Goal: Task Accomplishment & Management: Complete application form

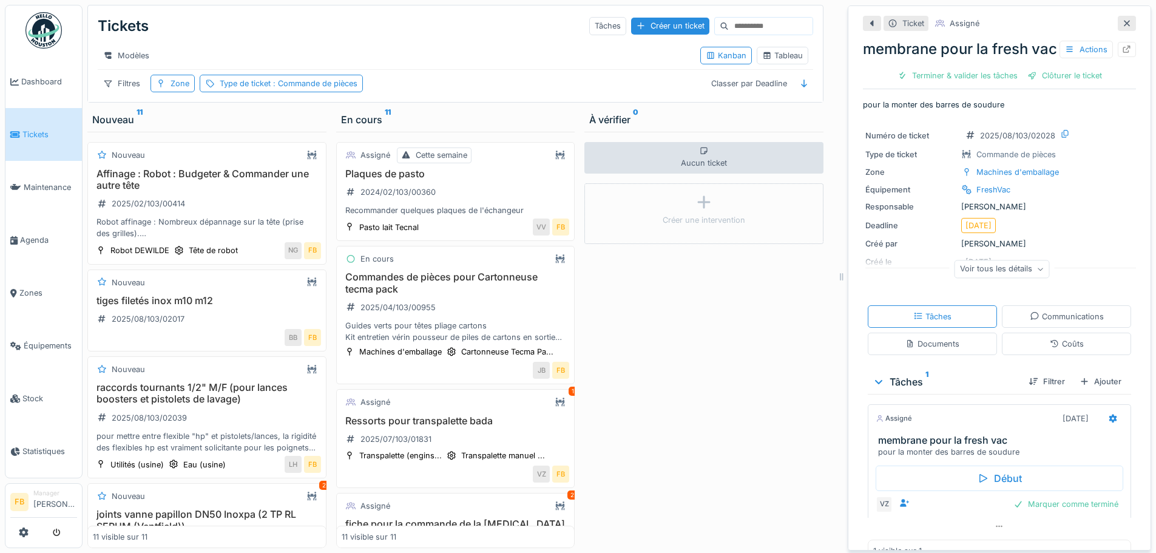
scroll to position [313, 0]
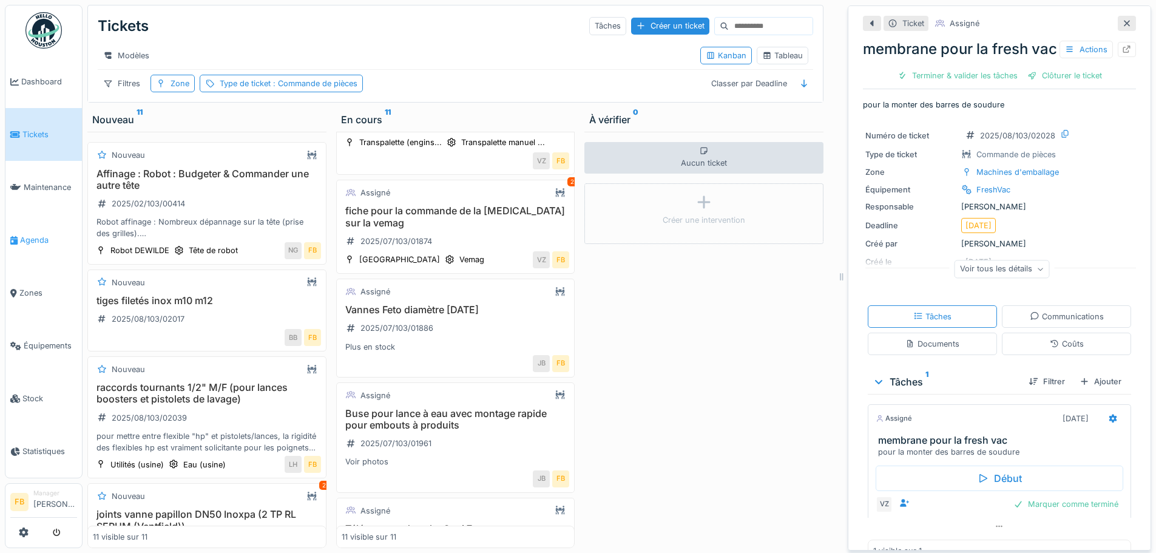
click at [46, 226] on link "Agenda" at bounding box center [43, 240] width 76 height 53
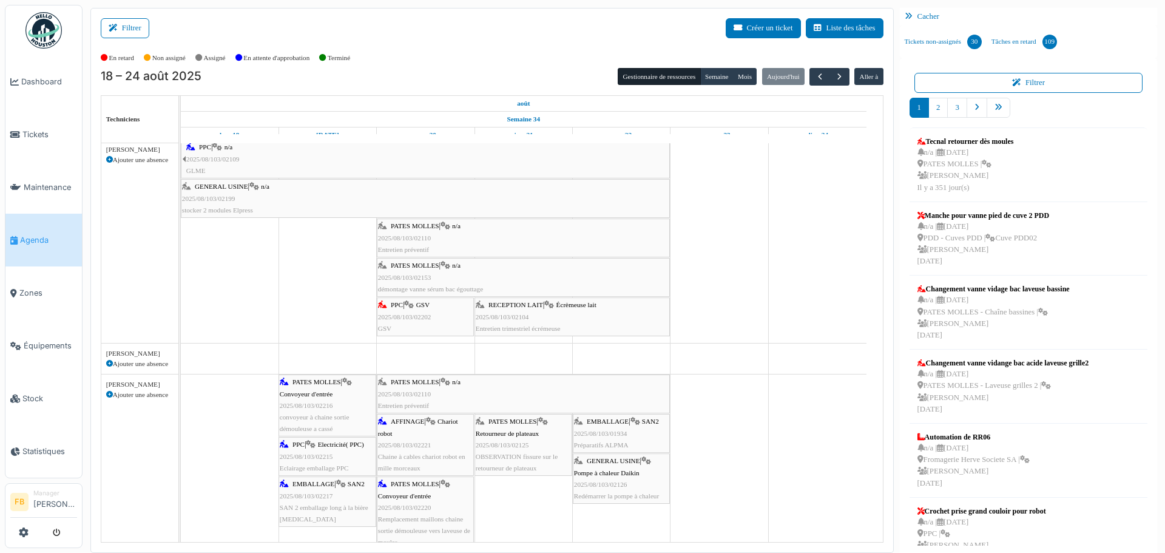
scroll to position [364, 0]
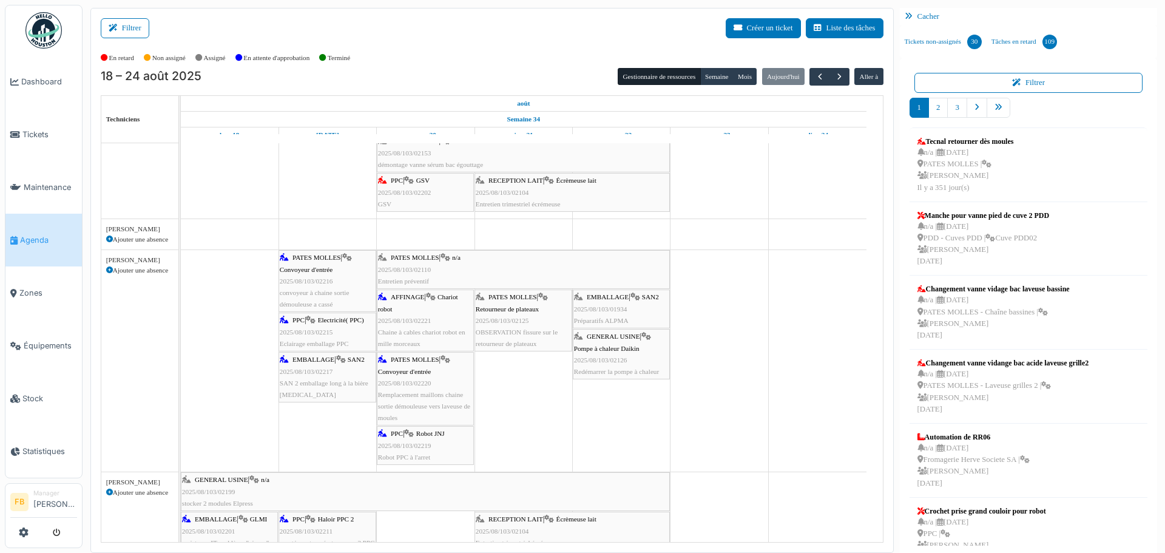
click at [424, 336] on div "AFFINAGE | Chariot robot 2025/08/103/02221 Chaine à cables chariot robot en mil…" at bounding box center [425, 320] width 95 height 58
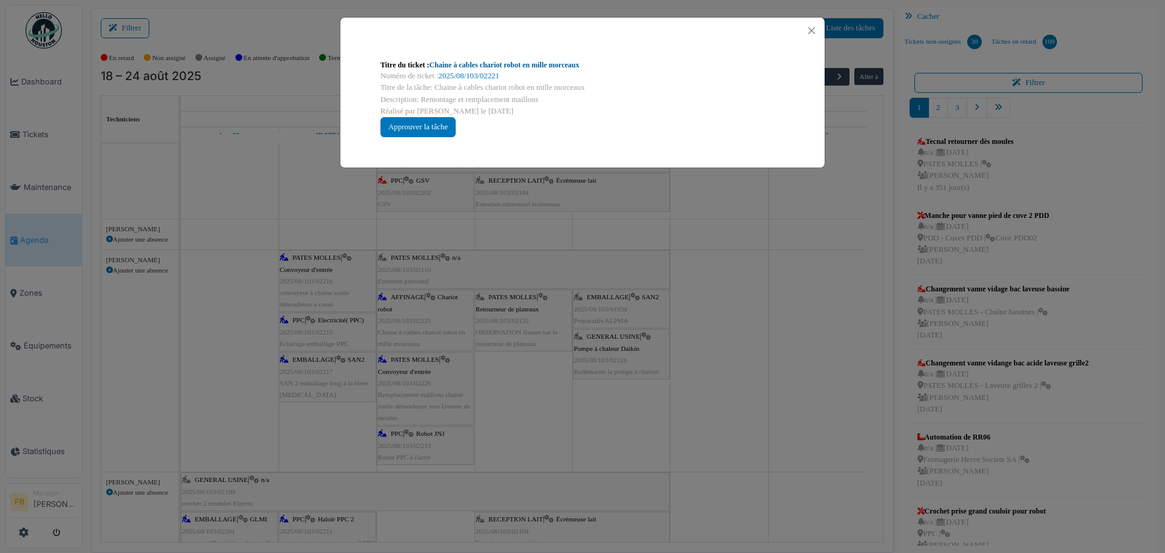
click at [546, 64] on link "Chaine à cables chariot robot en mille morceaux" at bounding box center [505, 65] width 150 height 8
click at [808, 25] on button "Close" at bounding box center [811, 30] width 16 height 16
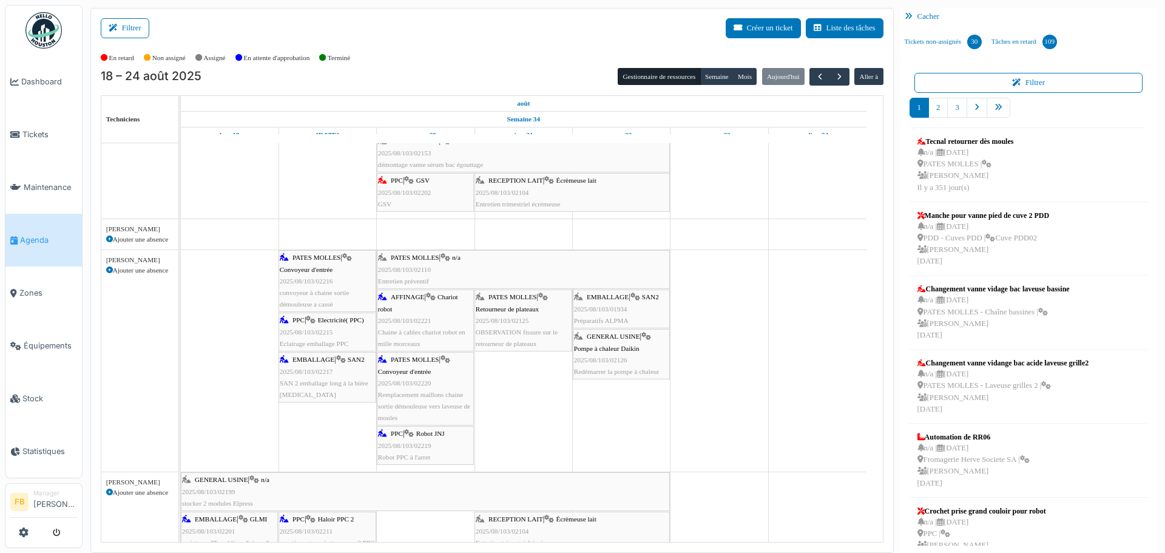
click at [426, 377] on div "PATES MOLLES | Convoyeur d'entrée 2025/08/103/02220 Remplacement maillons chain…" at bounding box center [425, 389] width 95 height 70
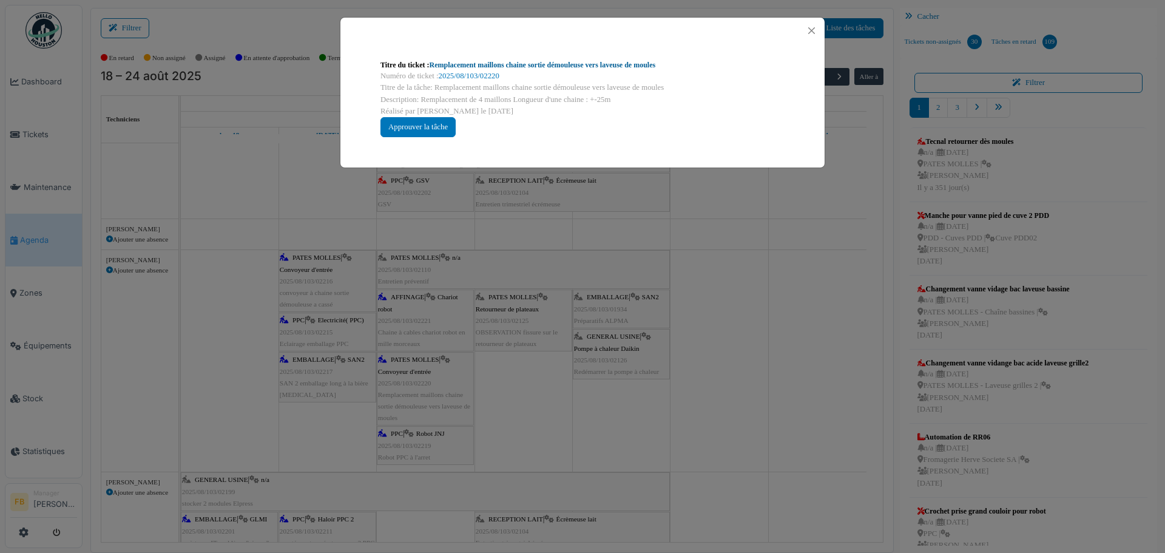
click at [545, 62] on link "Remplacement maillons chaine sortie démouleuse vers laveuse de moules" at bounding box center [543, 65] width 226 height 8
click at [811, 27] on button "Close" at bounding box center [811, 30] width 16 height 16
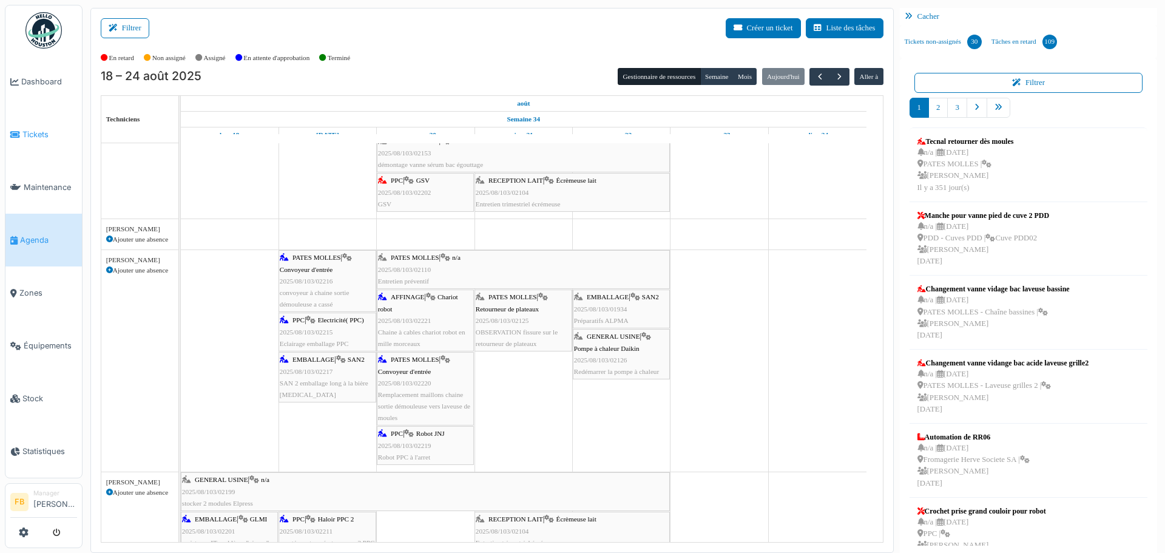
click at [35, 133] on span "Tickets" at bounding box center [49, 135] width 55 height 12
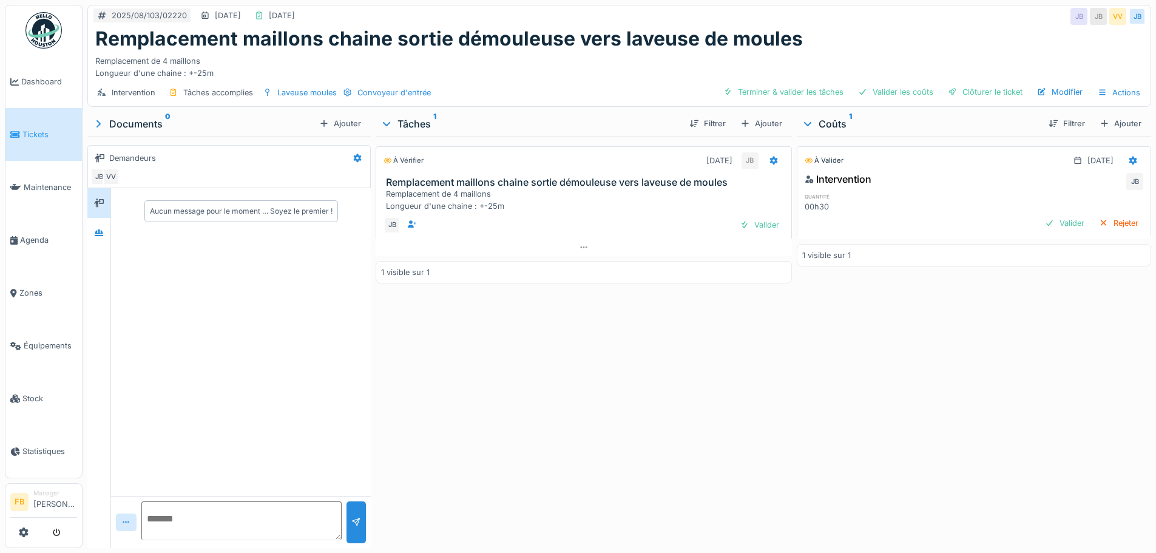
click at [271, 516] on textarea at bounding box center [241, 520] width 200 height 39
type textarea "**********"
click at [359, 516] on div at bounding box center [355, 522] width 19 height 42
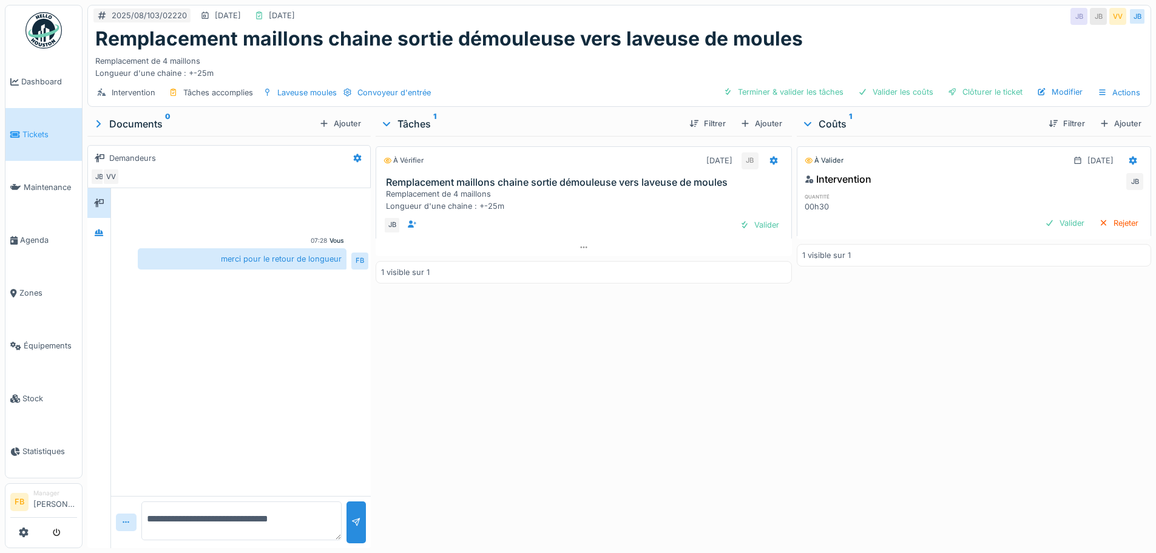
click at [460, 203] on div "Remplacement de 4 maillons Longueur d'une chaine : +-25m" at bounding box center [586, 199] width 400 height 23
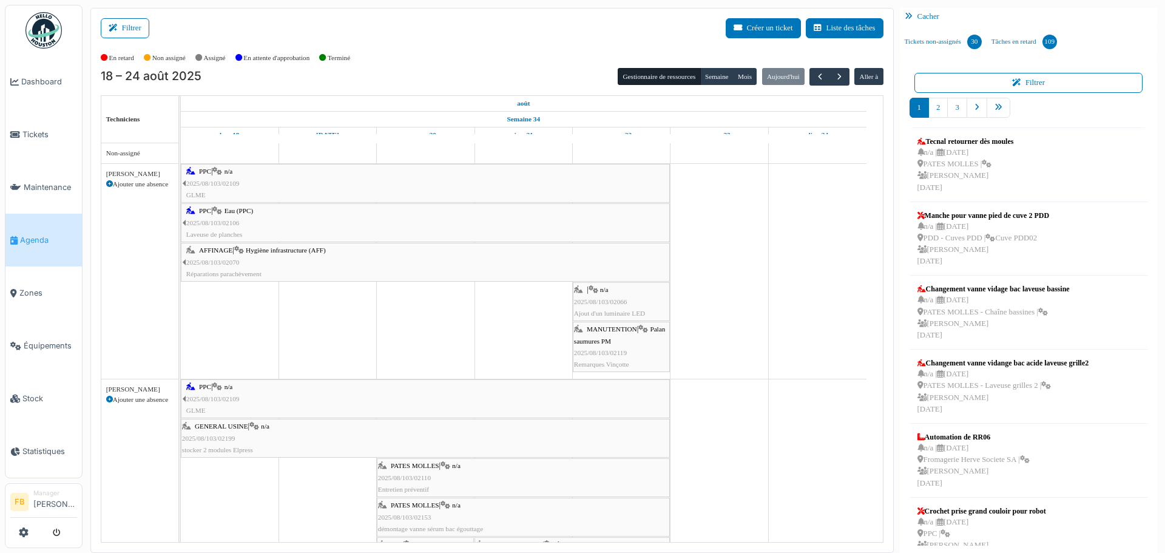
scroll to position [427, 0]
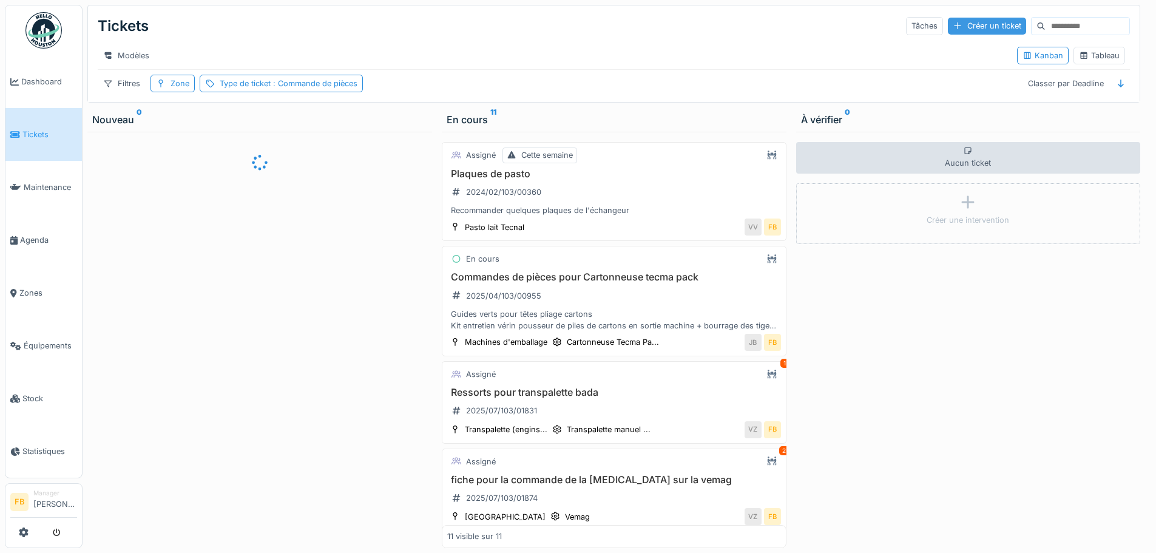
click at [950, 23] on div "Créer un ticket" at bounding box center [987, 26] width 78 height 16
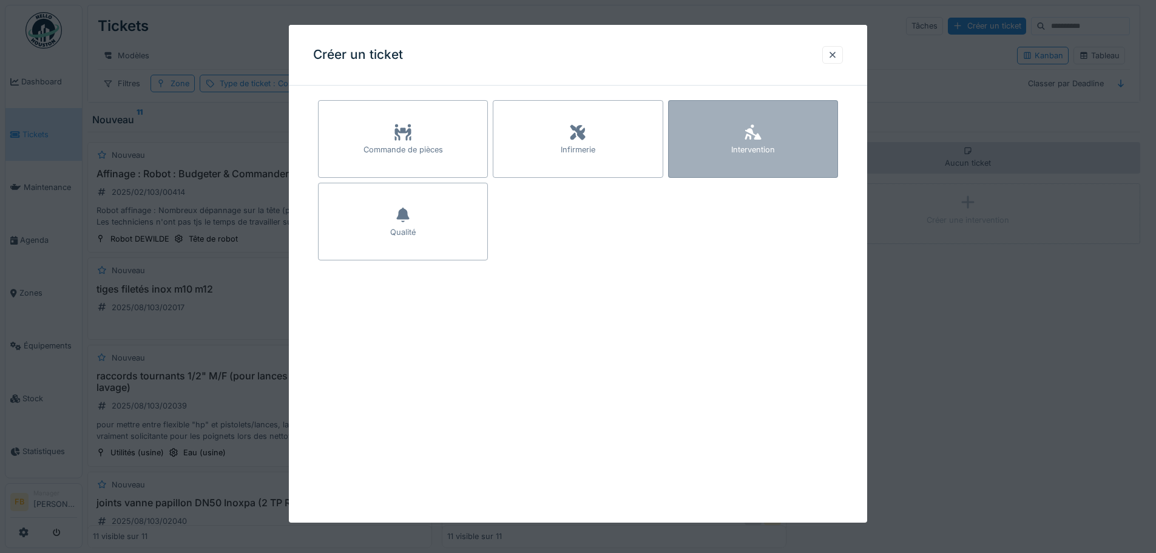
click at [759, 135] on icon at bounding box center [753, 132] width 16 height 15
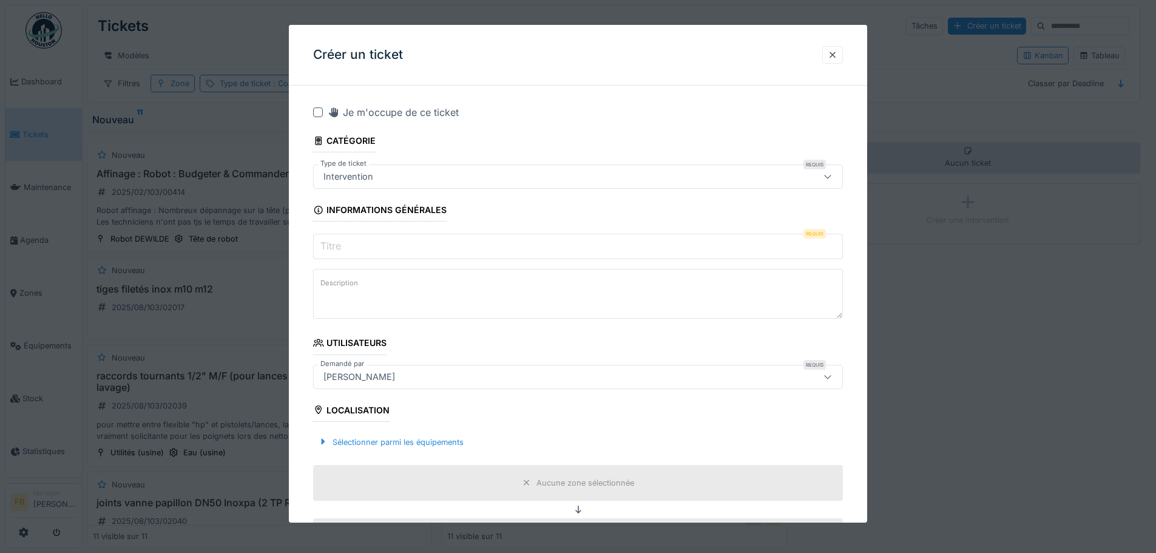
click at [389, 248] on input "Titre" at bounding box center [578, 246] width 530 height 25
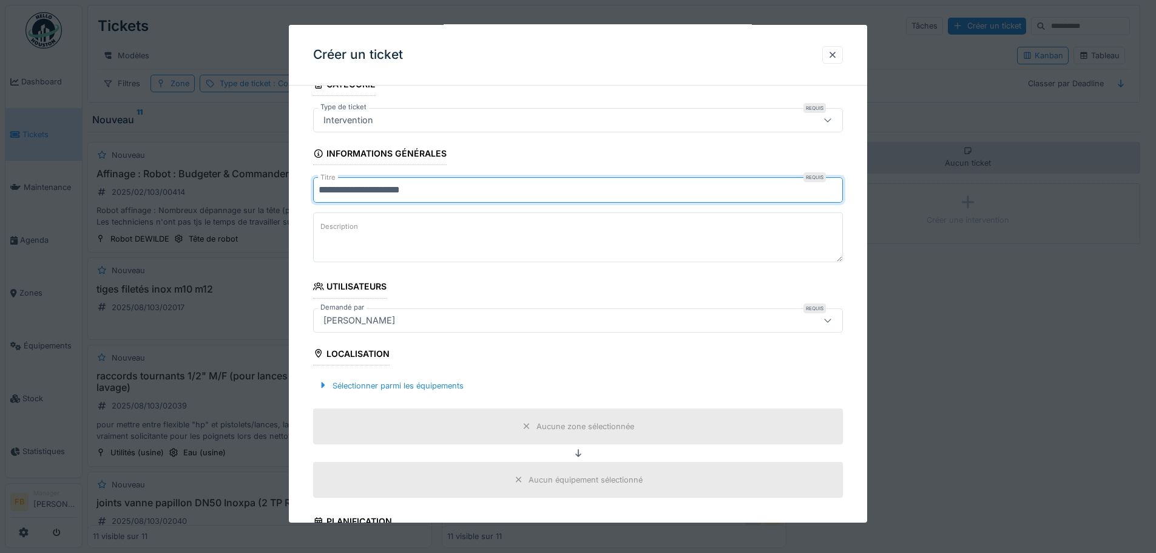
scroll to position [121, 0]
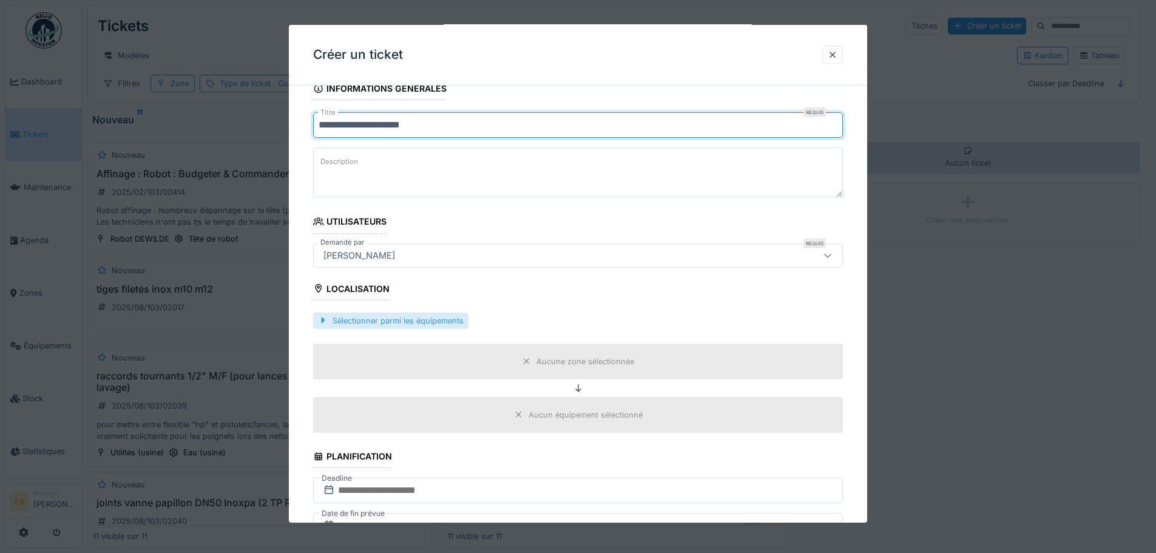
type input "**********"
click at [422, 319] on div "Sélectionner parmi les équipements" at bounding box center [390, 320] width 155 height 16
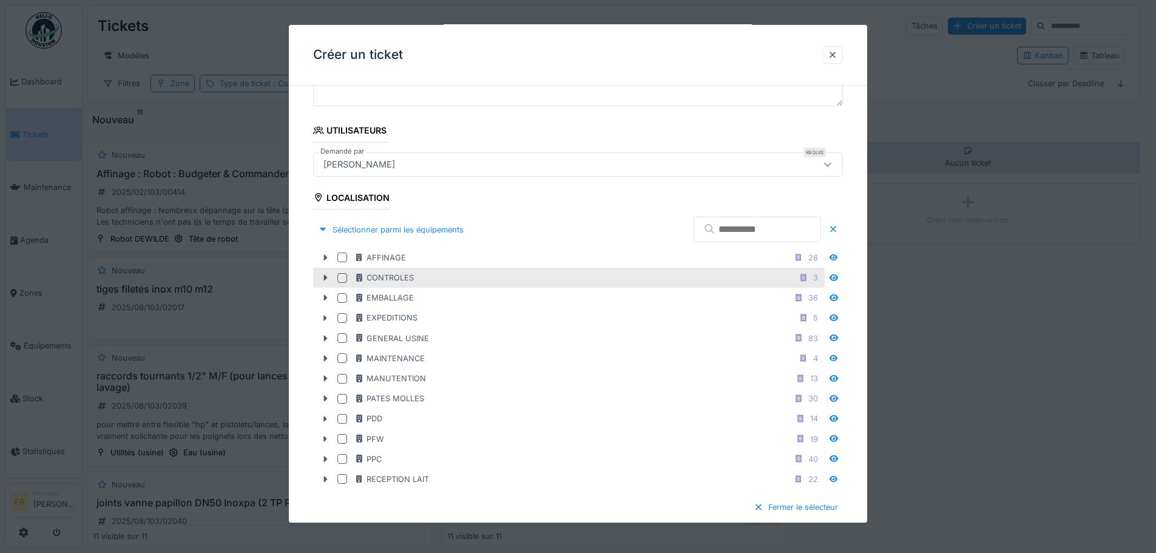
scroll to position [243, 0]
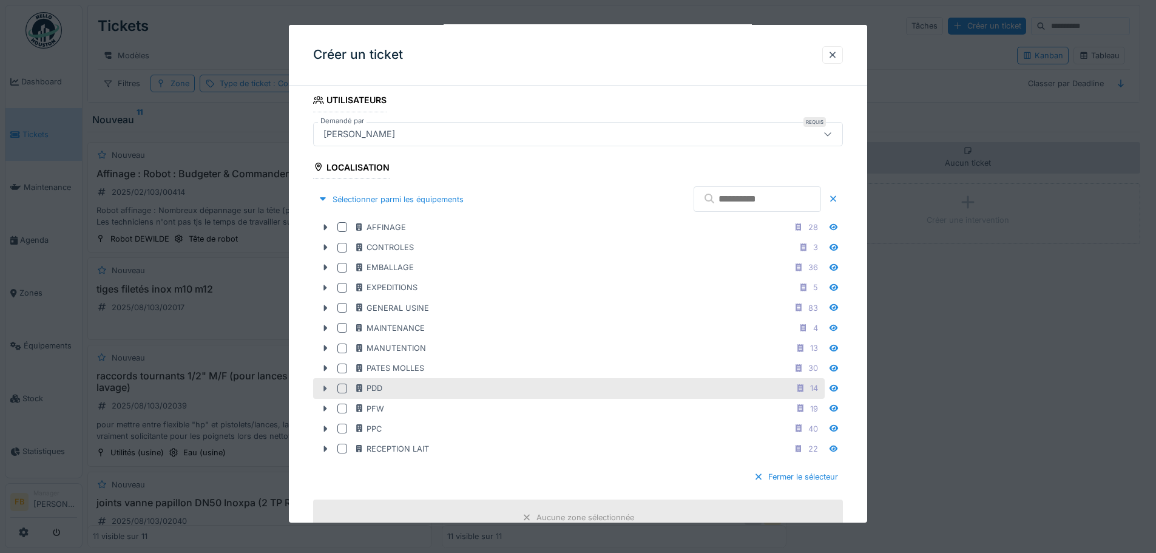
click at [325, 385] on icon at bounding box center [325, 388] width 10 height 8
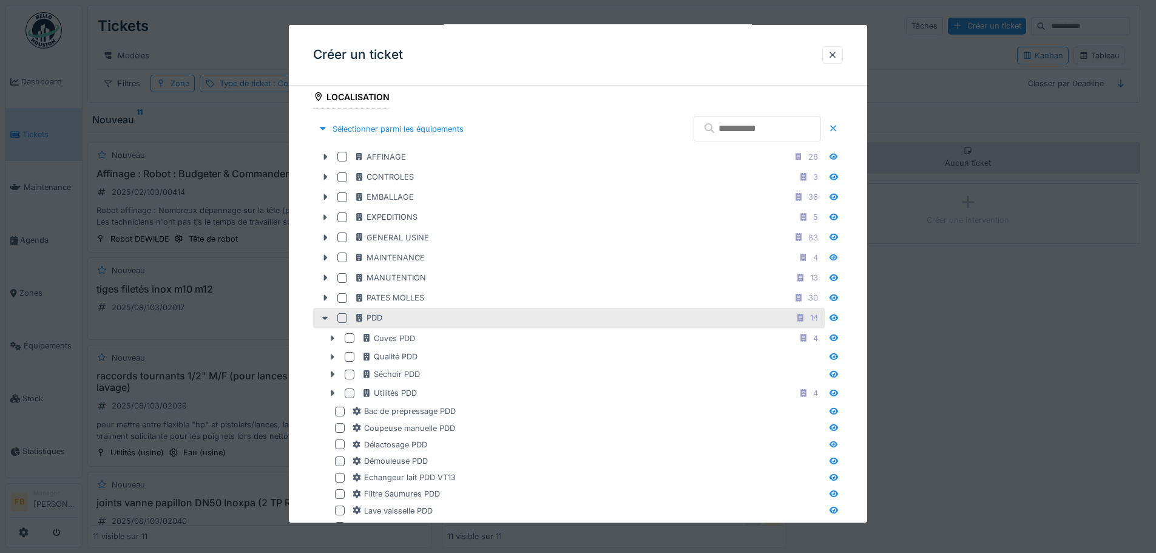
scroll to position [364, 0]
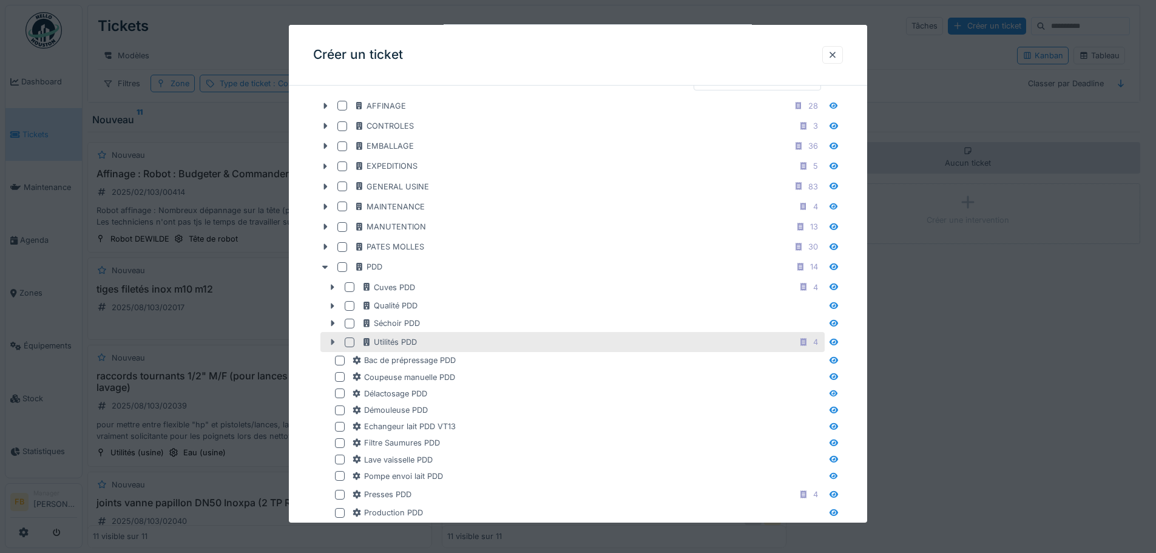
click at [335, 339] on icon at bounding box center [333, 342] width 10 height 8
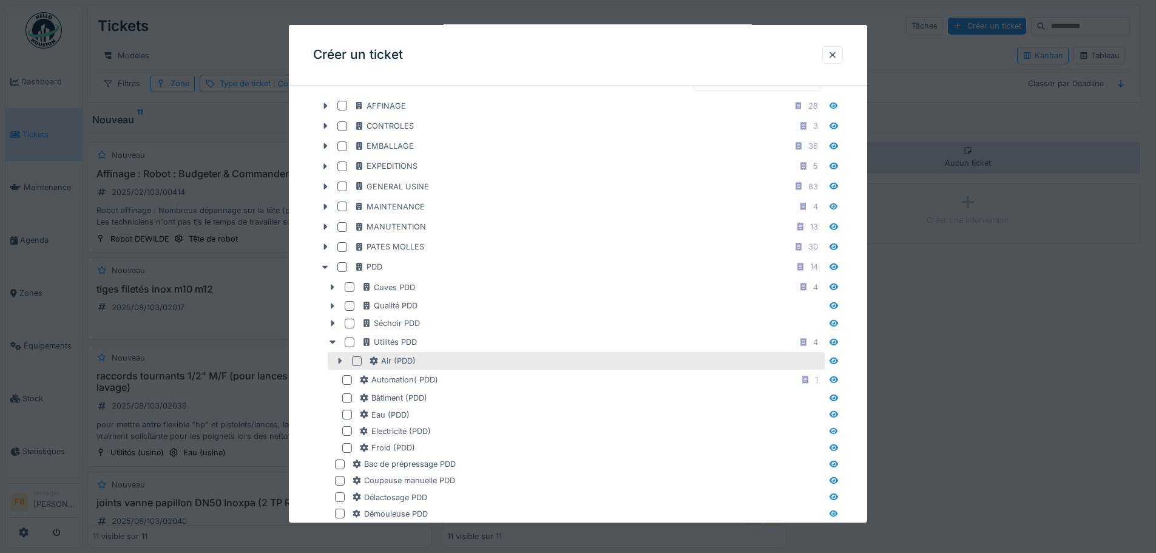
click at [340, 357] on icon at bounding box center [340, 361] width 10 height 8
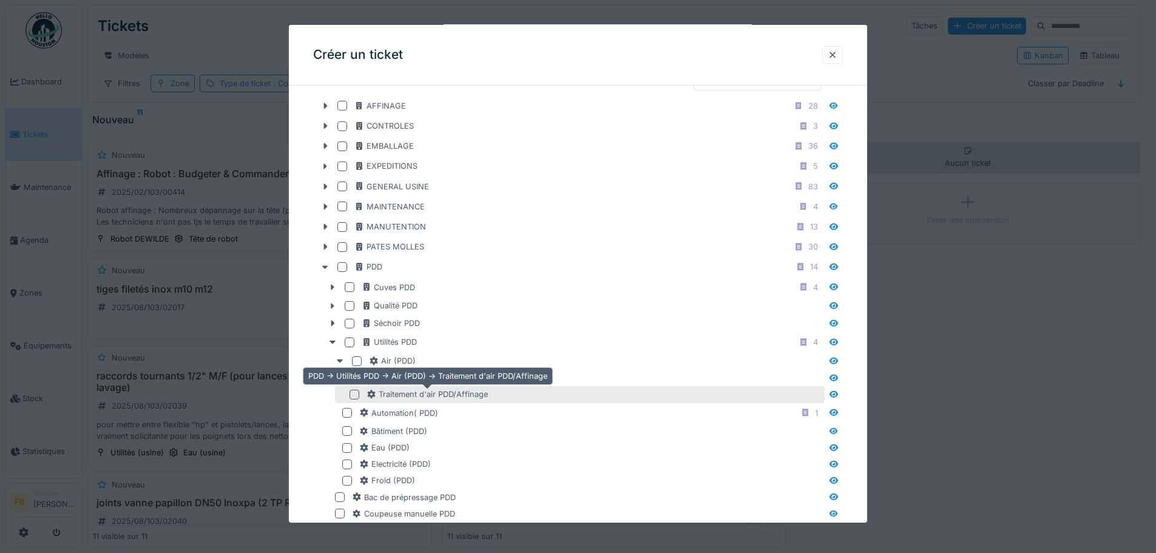
click at [446, 394] on div "Traitement d'air PDD/Affinage" at bounding box center [426, 394] width 121 height 12
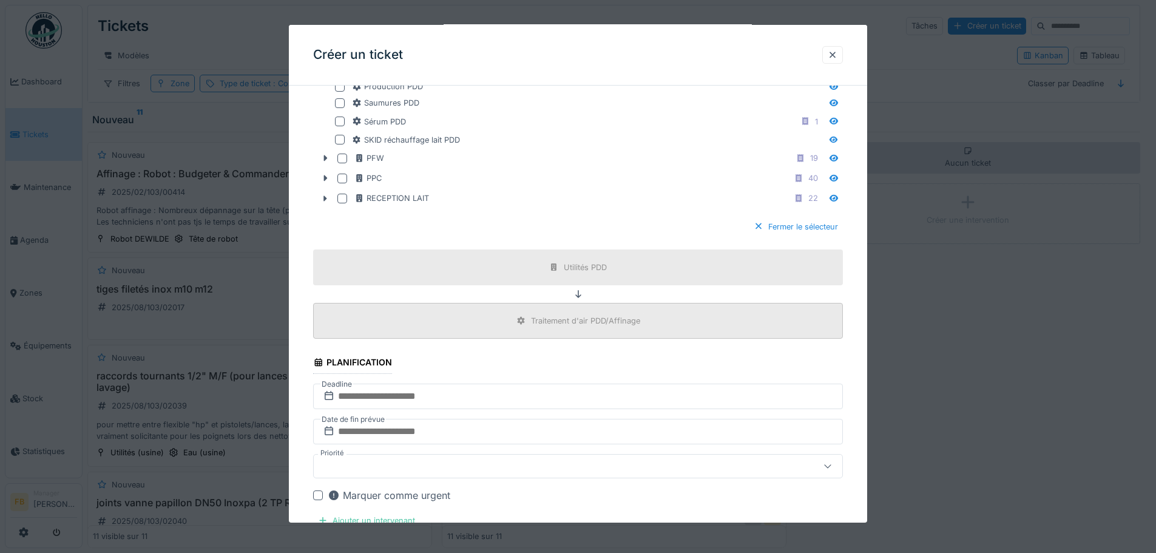
scroll to position [1092, 0]
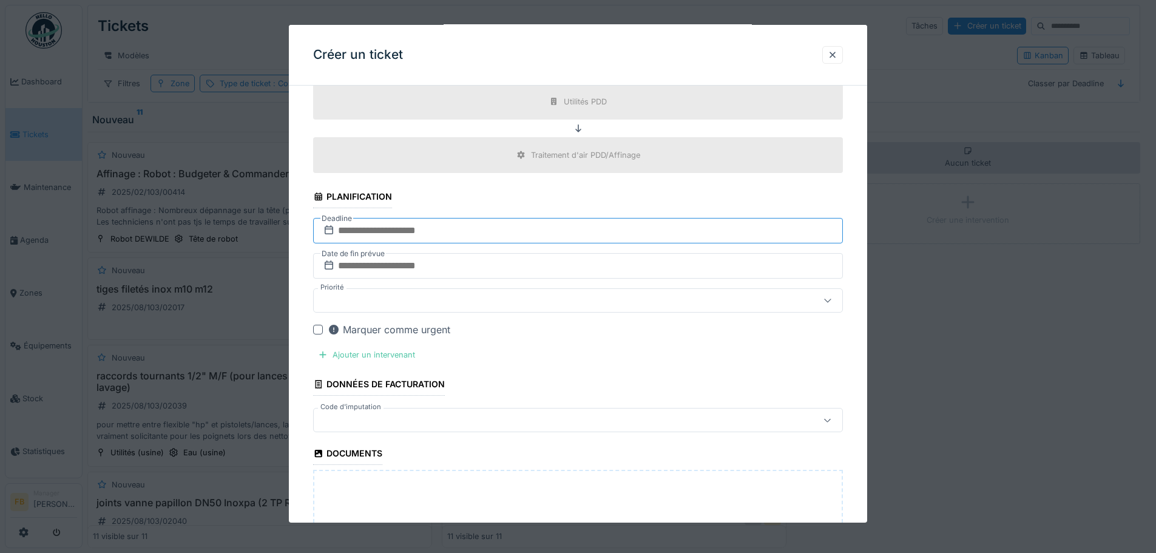
click at [464, 236] on input "text" at bounding box center [578, 230] width 530 height 25
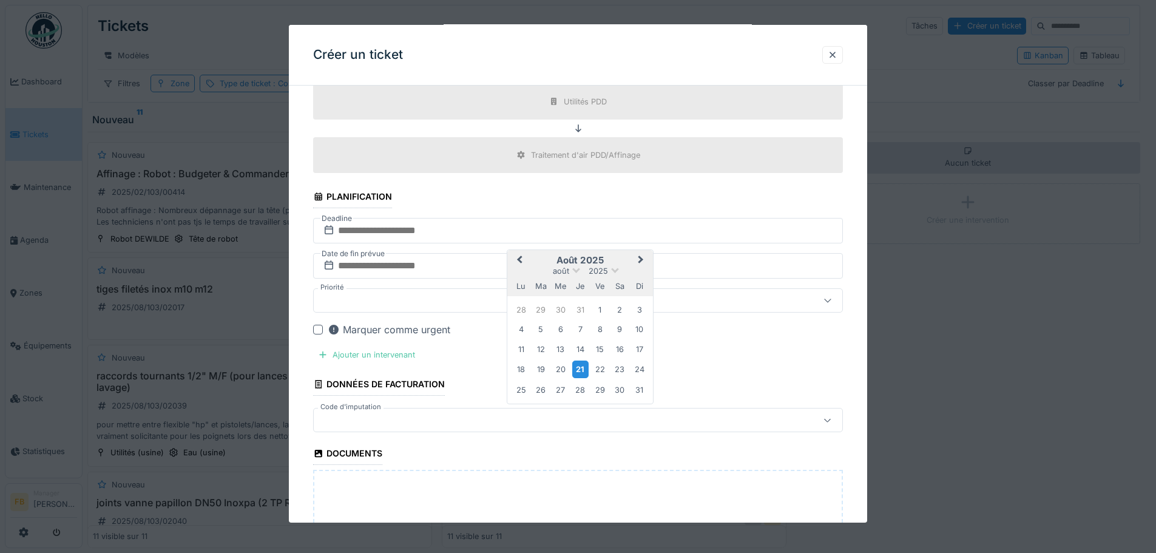
click at [584, 368] on div "21" at bounding box center [580, 369] width 16 height 18
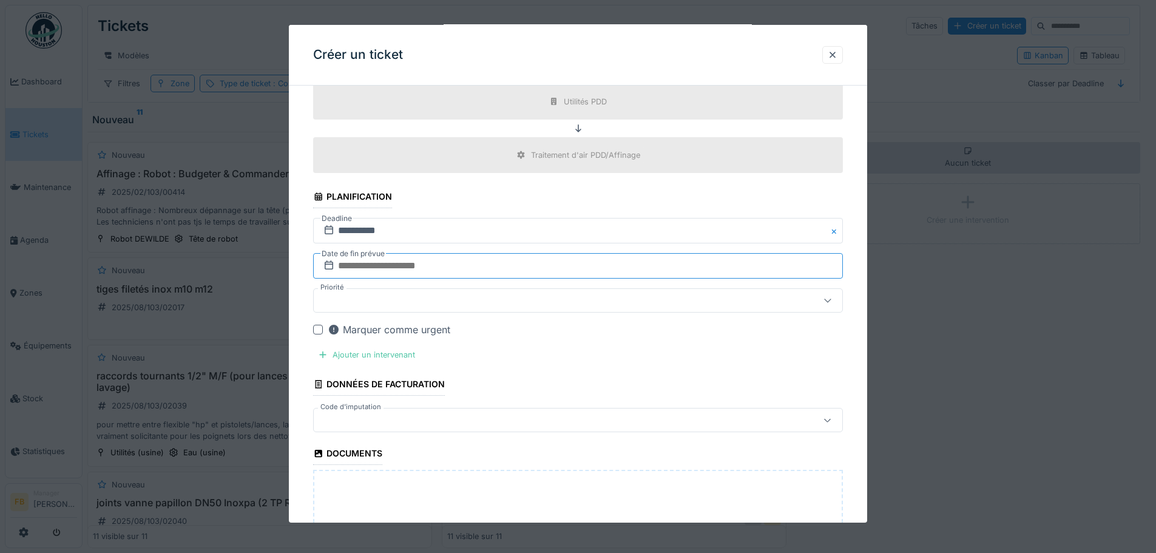
click at [524, 265] on input "text" at bounding box center [578, 265] width 530 height 25
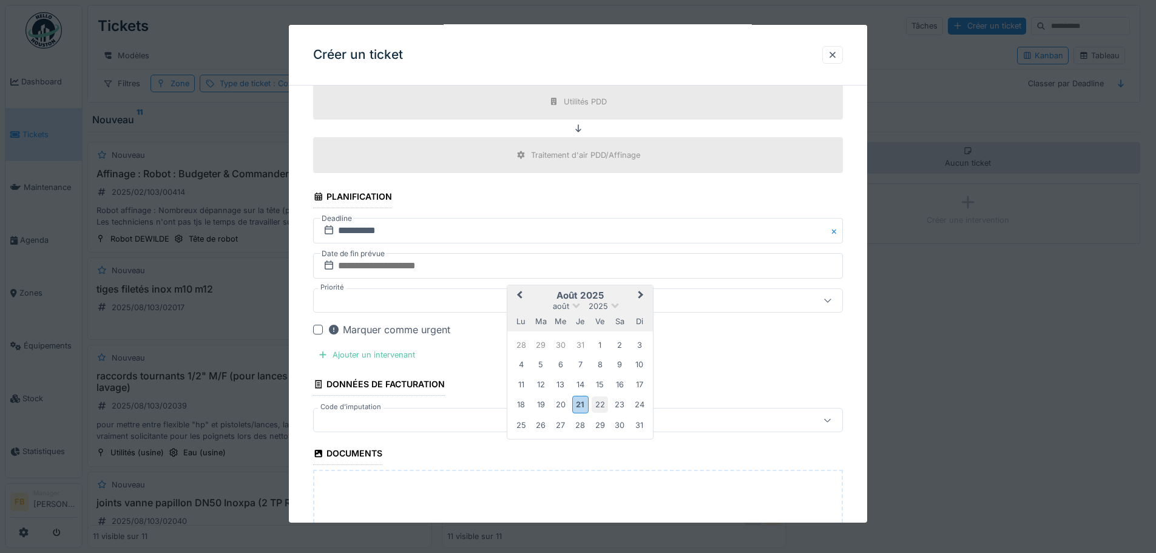
click at [601, 406] on div "22" at bounding box center [600, 404] width 16 height 16
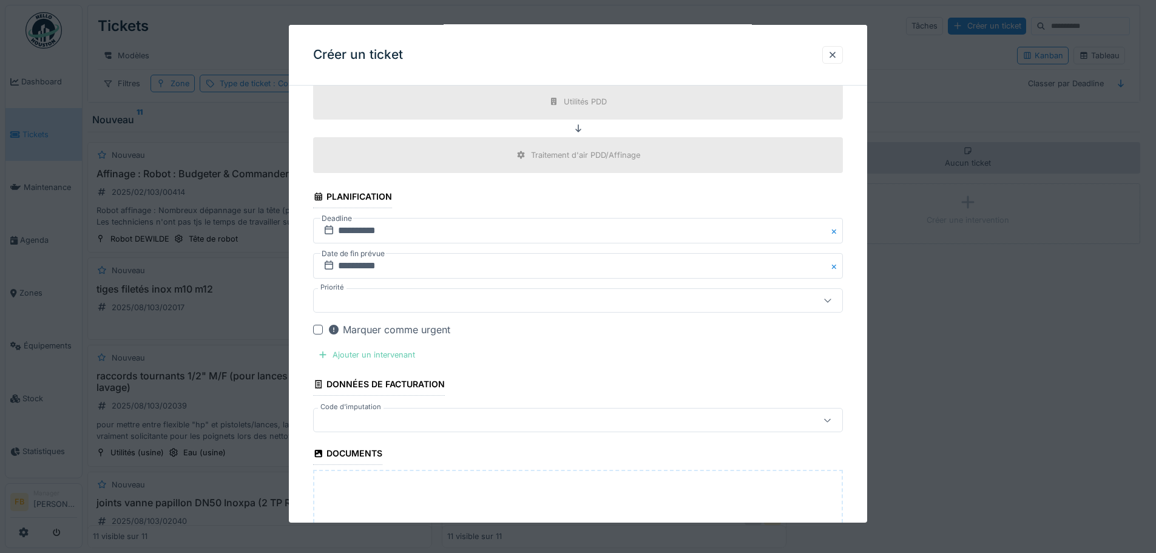
click at [402, 356] on div "Ajouter un intervenant" at bounding box center [366, 354] width 107 height 16
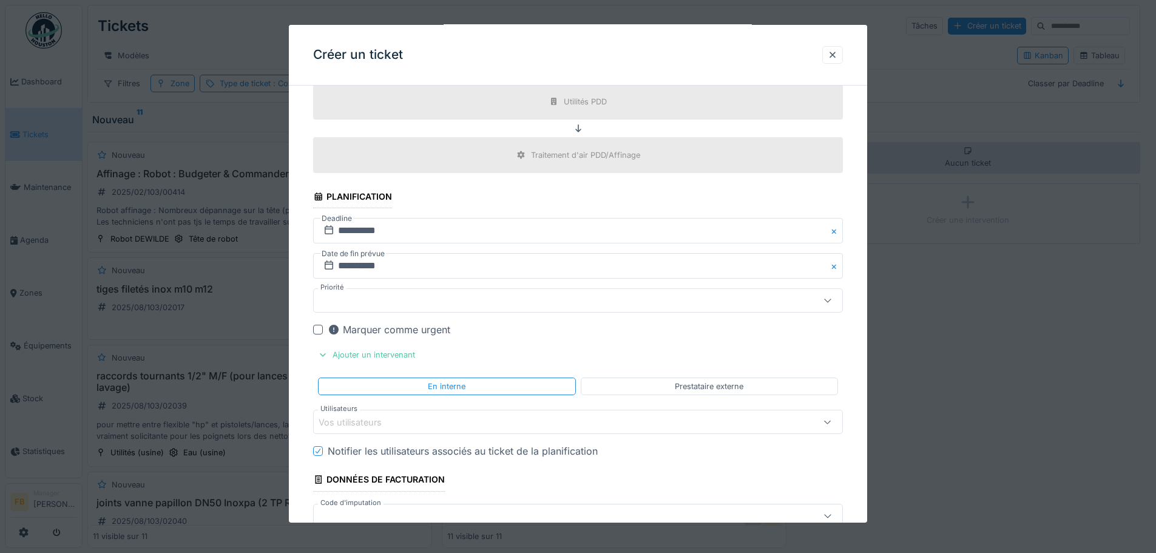
click at [420, 419] on div "Vos utilisateurs" at bounding box center [547, 421] width 457 height 13
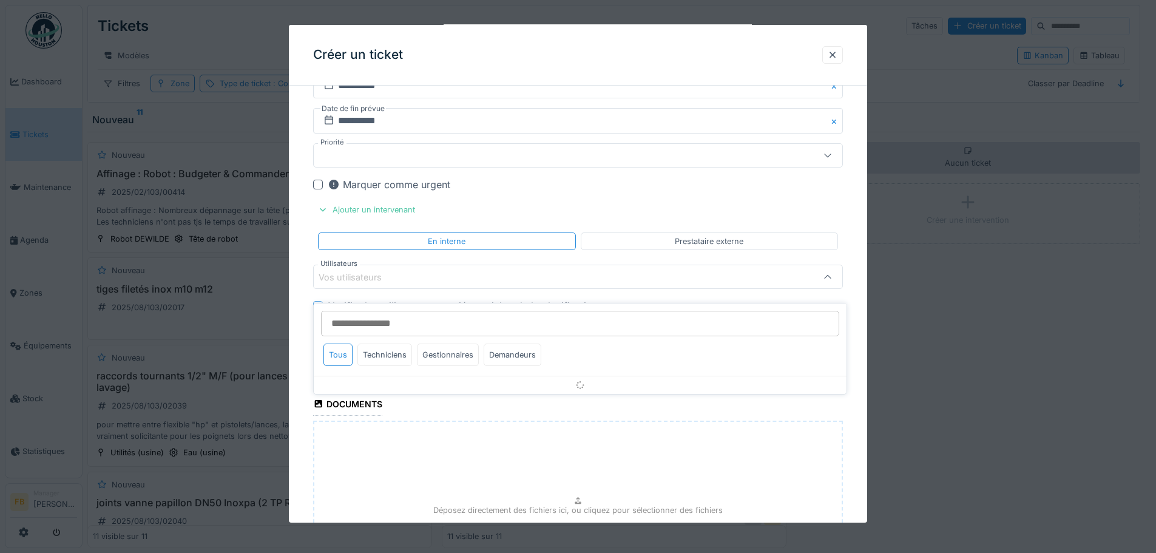
scroll to position [1240, 0]
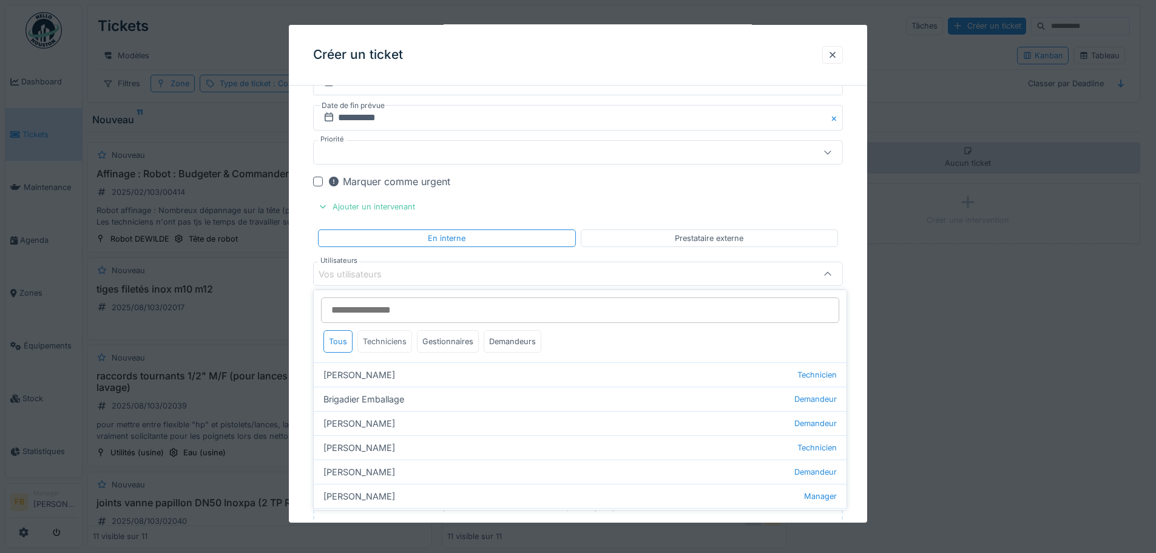
click at [396, 342] on div "Techniciens" at bounding box center [384, 341] width 55 height 22
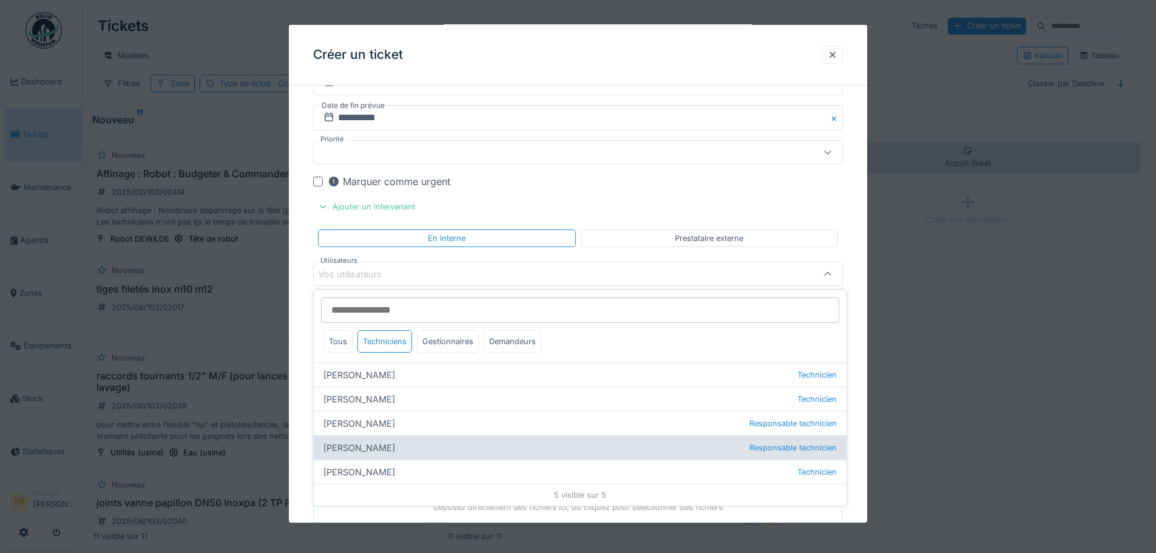
click at [365, 444] on div "Lucas Herbet Responsable technicien" at bounding box center [580, 447] width 533 height 24
type input "*****"
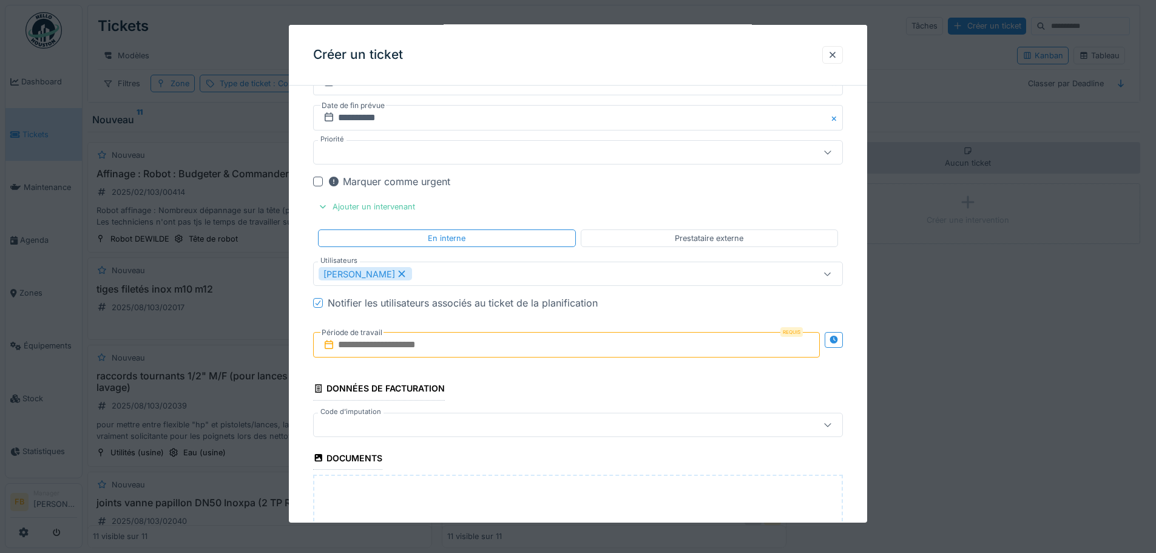
click at [495, 346] on input "text" at bounding box center [566, 344] width 507 height 25
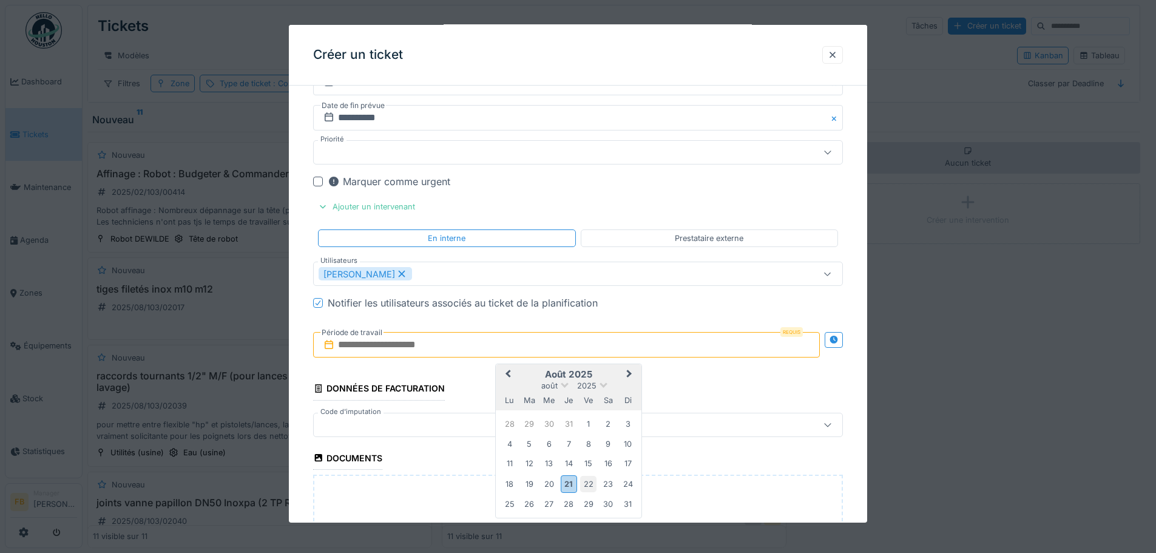
click at [584, 482] on div "22" at bounding box center [588, 484] width 16 height 16
click at [589, 483] on div "22" at bounding box center [588, 484] width 16 height 16
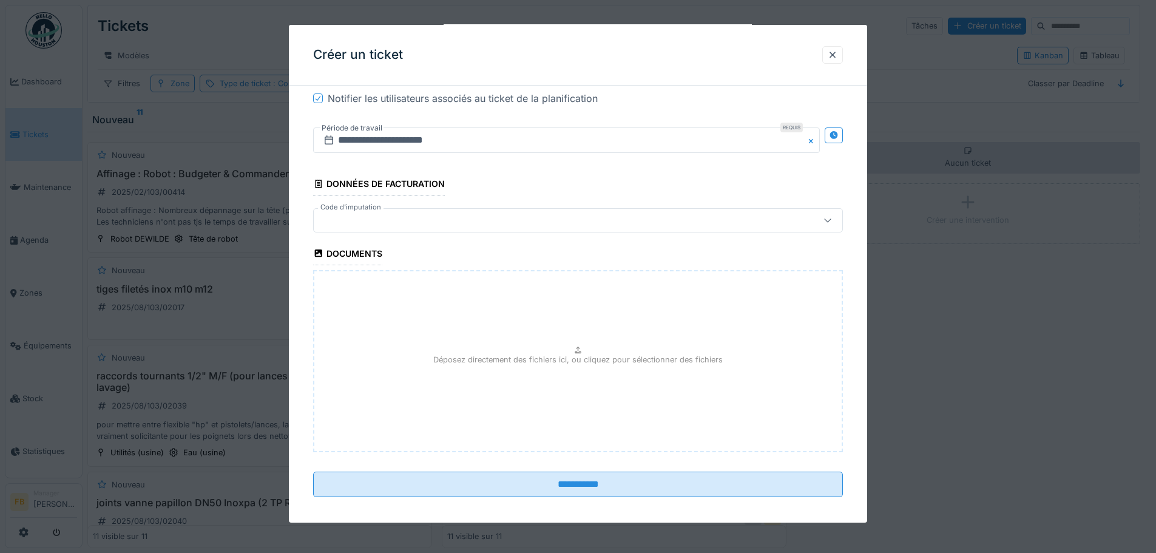
scroll to position [1453, 0]
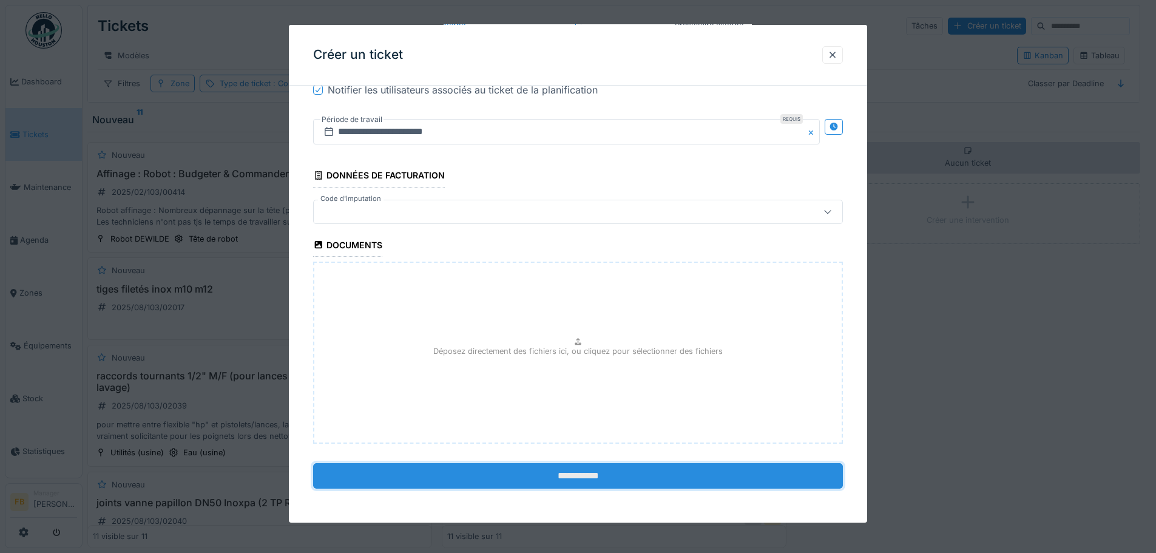
click at [582, 476] on input "**********" at bounding box center [578, 475] width 530 height 25
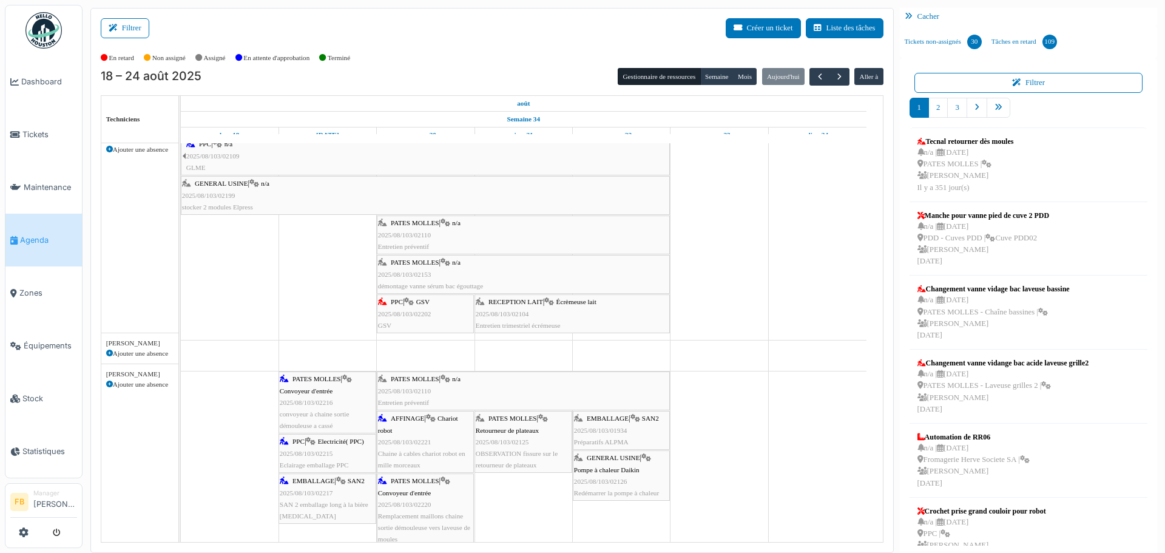
scroll to position [243, 0]
click at [430, 311] on span "2025/08/103/02202" at bounding box center [404, 313] width 53 height 7
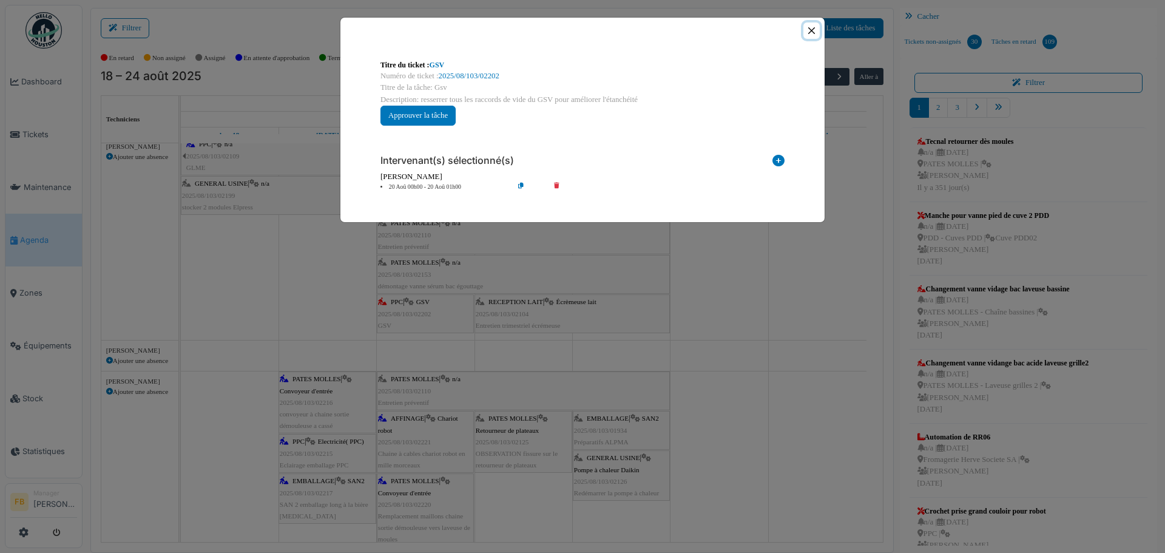
click at [811, 30] on button "Close" at bounding box center [811, 30] width 16 height 16
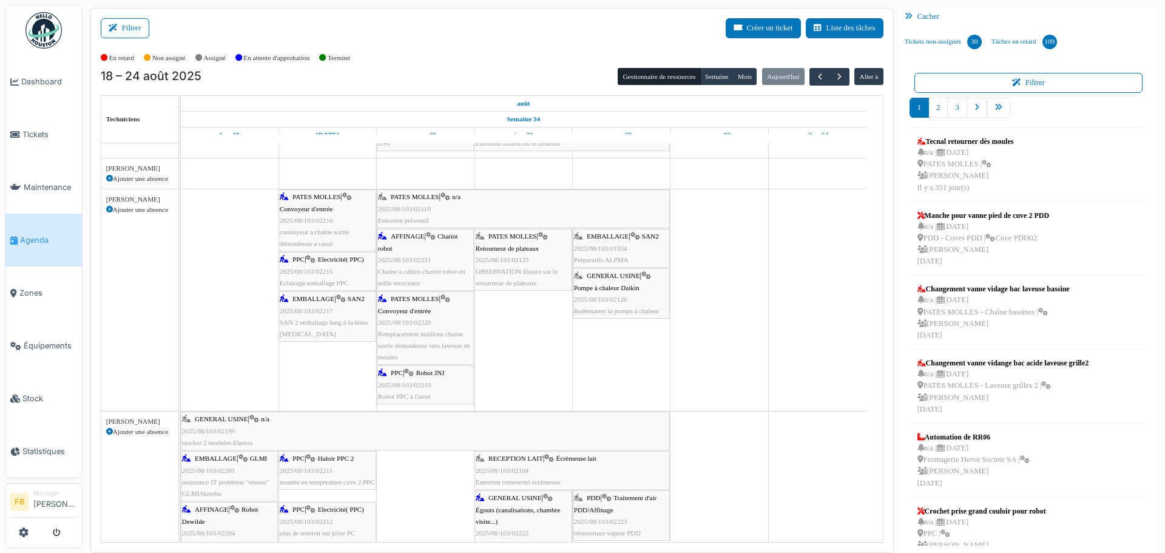
scroll to position [0, 0]
